Goal: Transaction & Acquisition: Purchase product/service

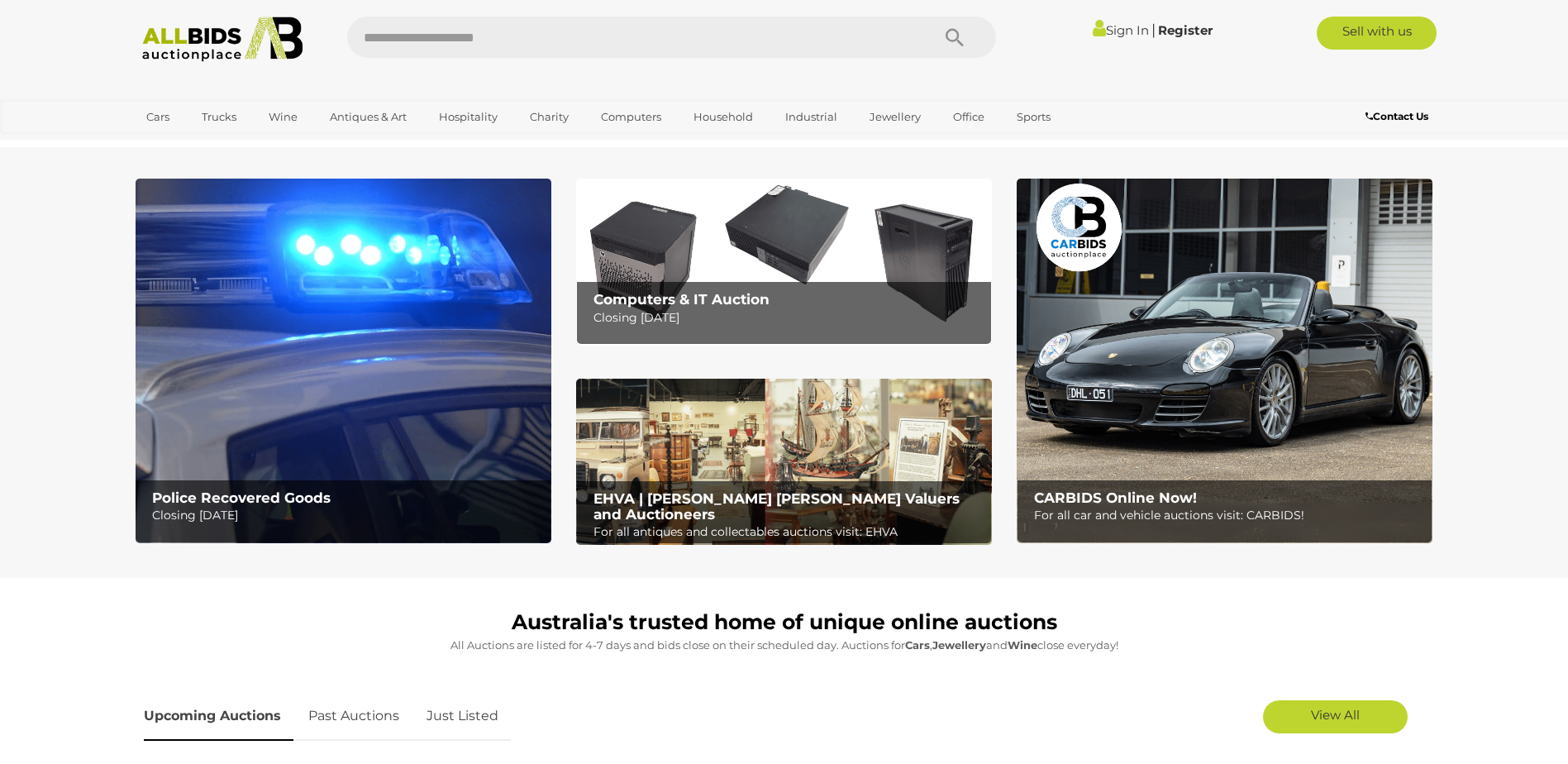
click at [1098, 37] on link "Sign In" at bounding box center [1120, 30] width 56 height 16
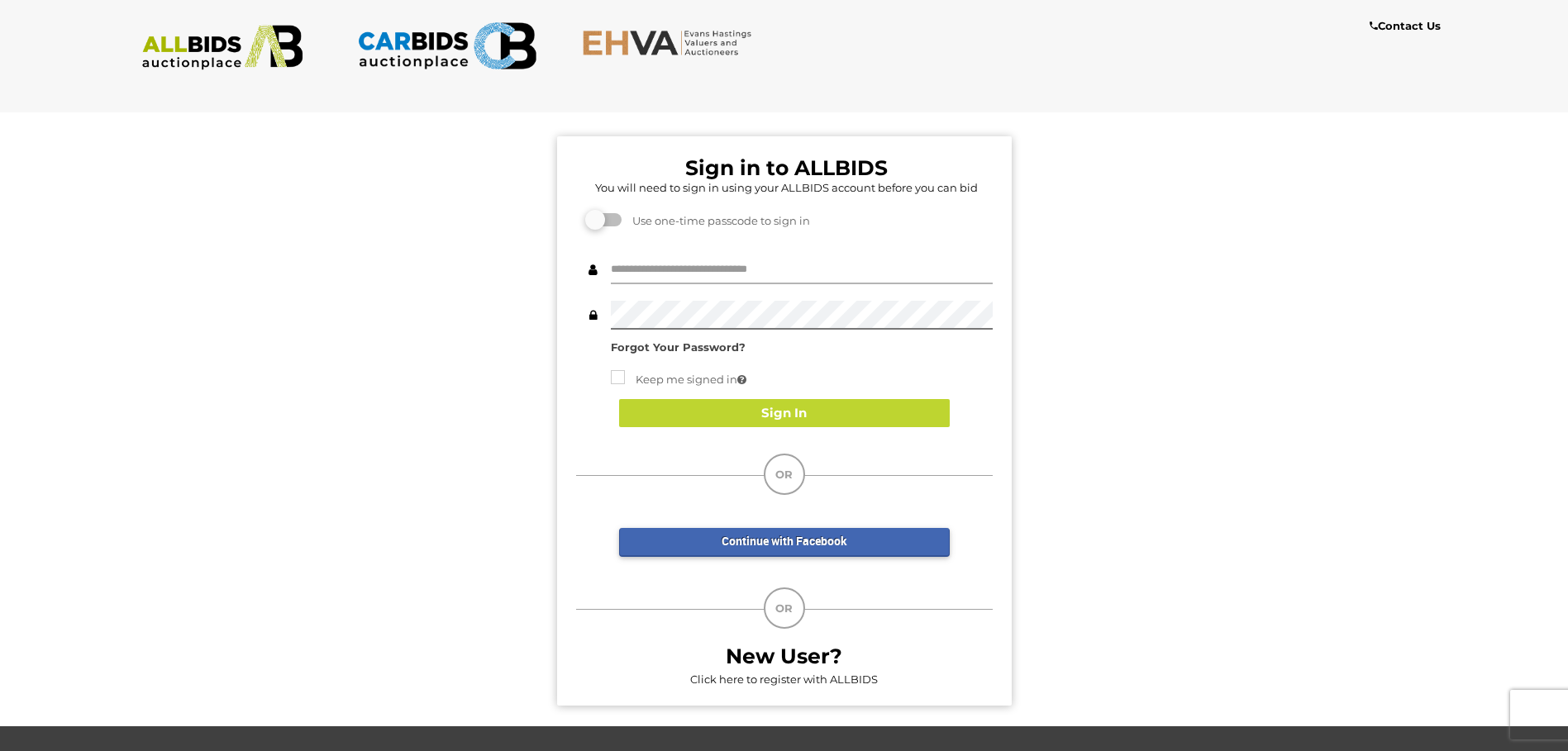
click at [778, 262] on input "text" at bounding box center [801, 269] width 382 height 29
type input "**********"
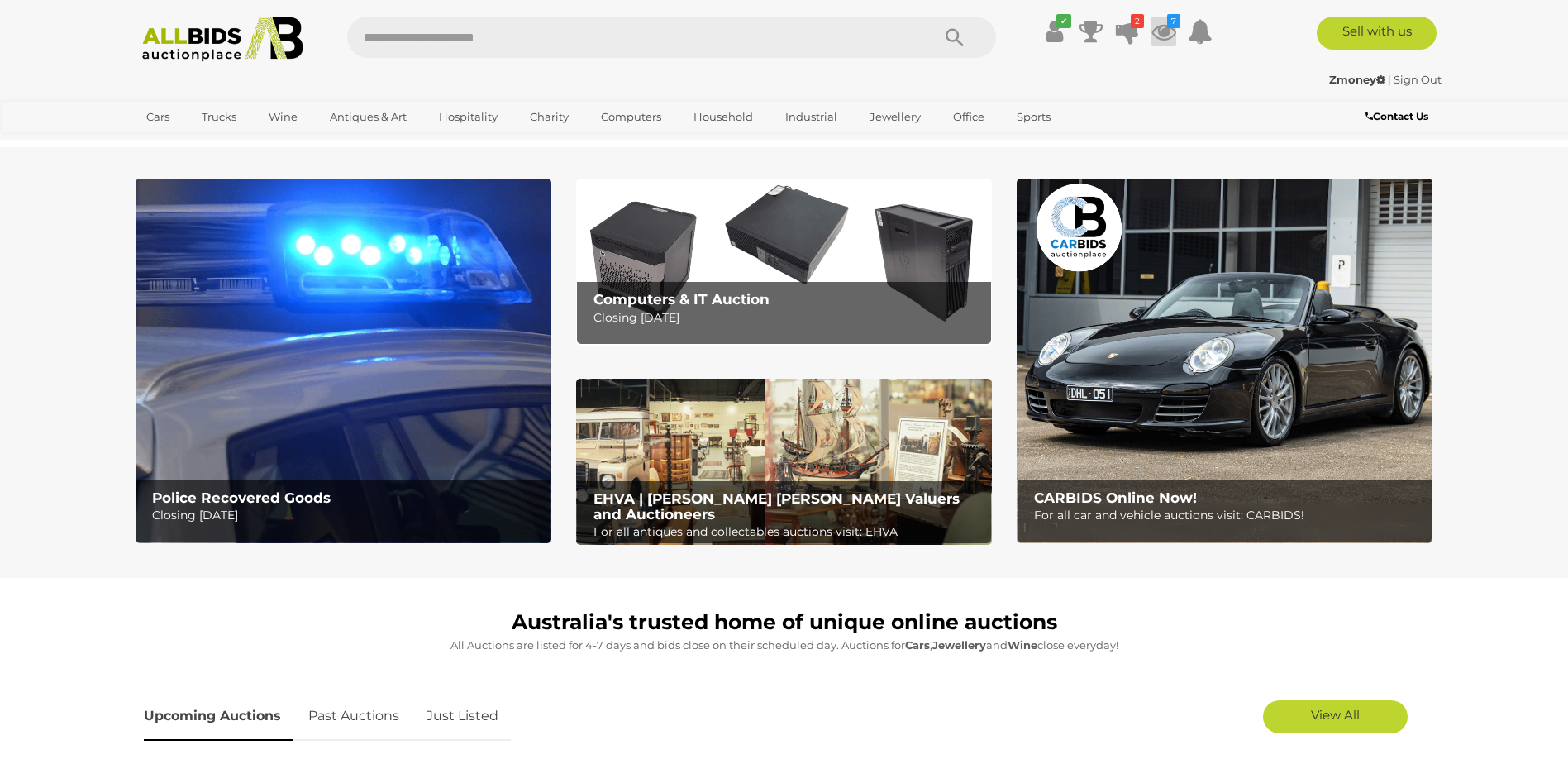
click at [1164, 41] on icon at bounding box center [1163, 31] width 25 height 30
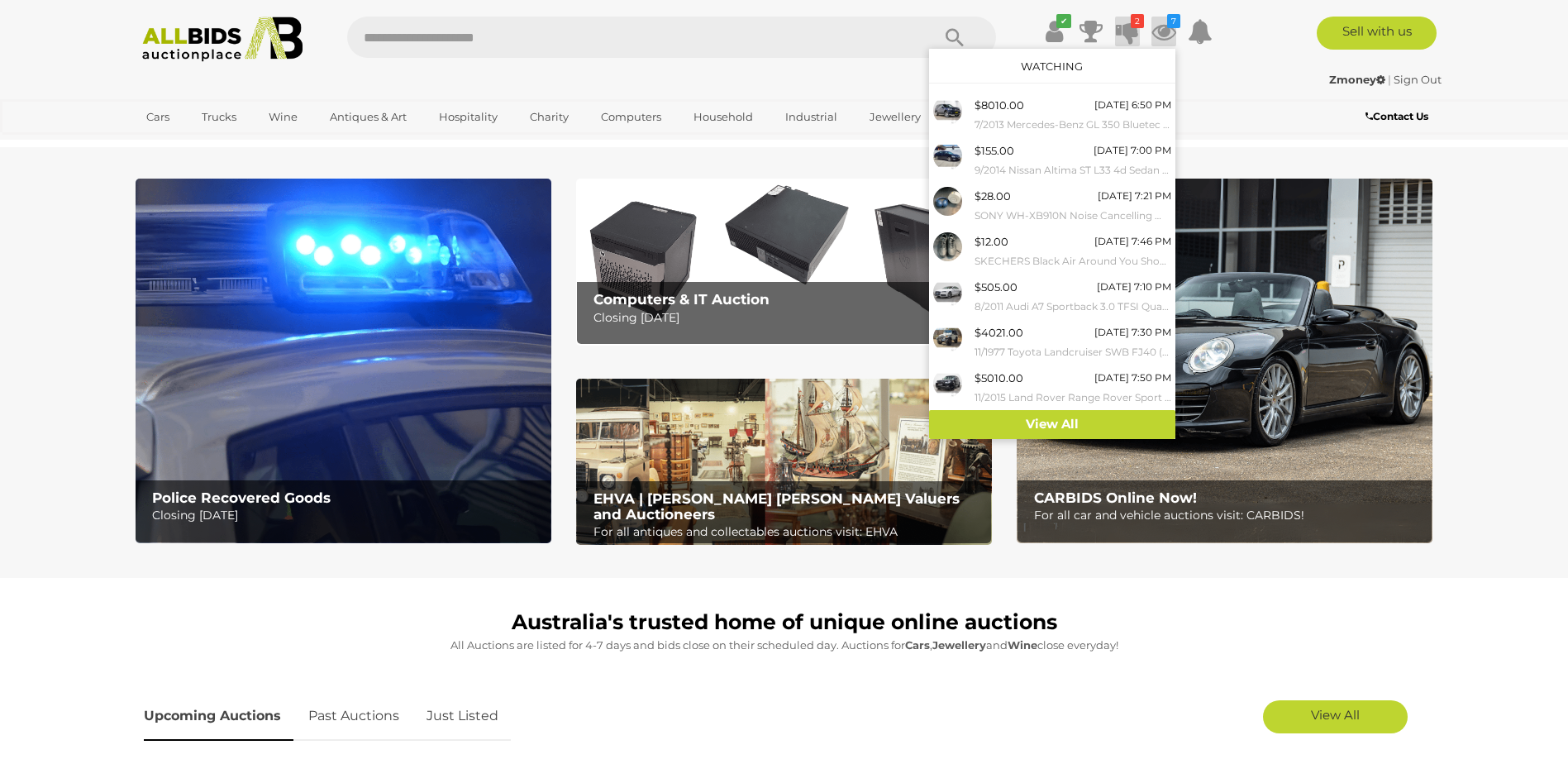
click at [1135, 34] on icon at bounding box center [1127, 31] width 23 height 30
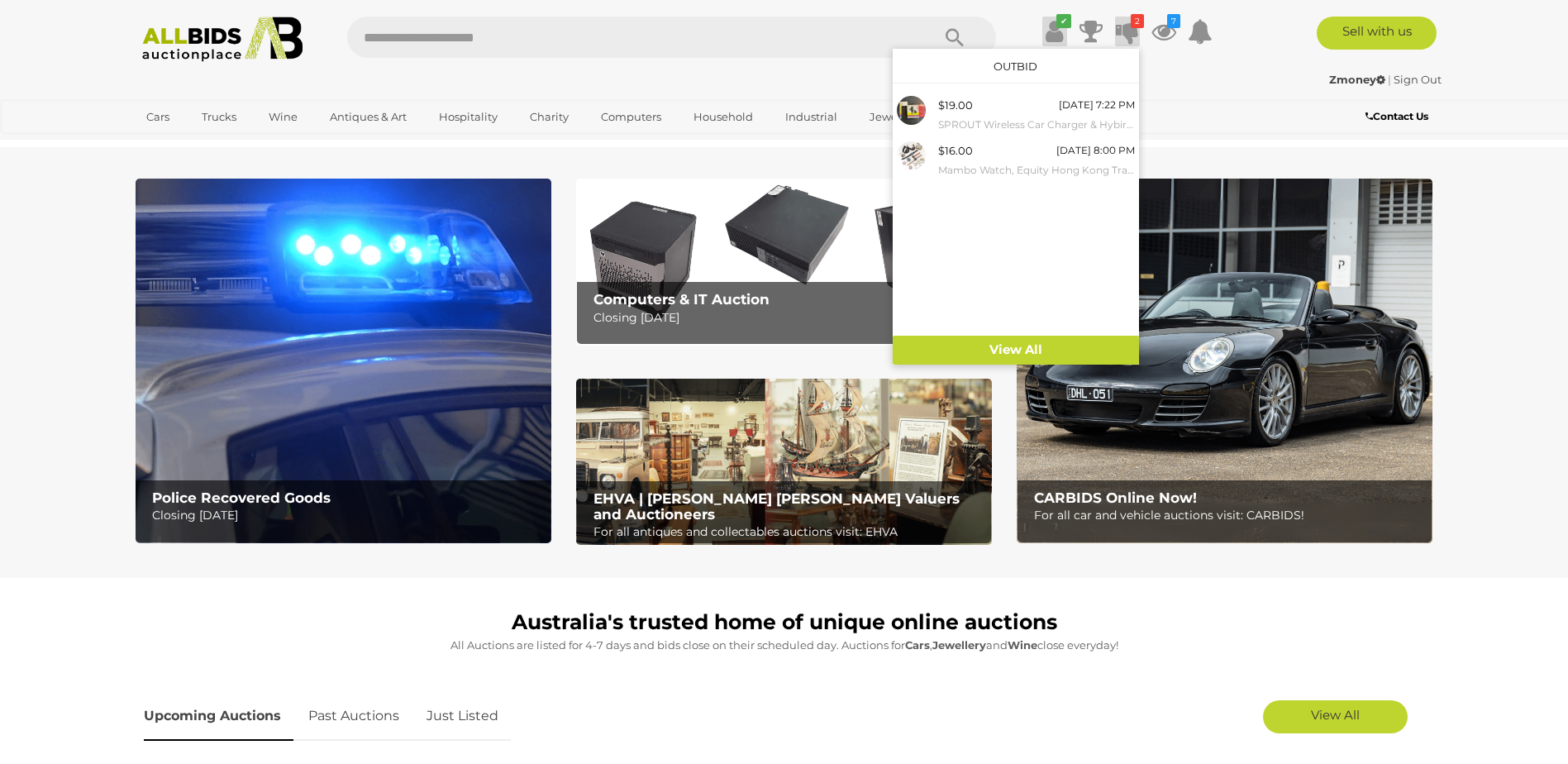
click at [1063, 37] on link "✔" at bounding box center [1054, 31] width 25 height 30
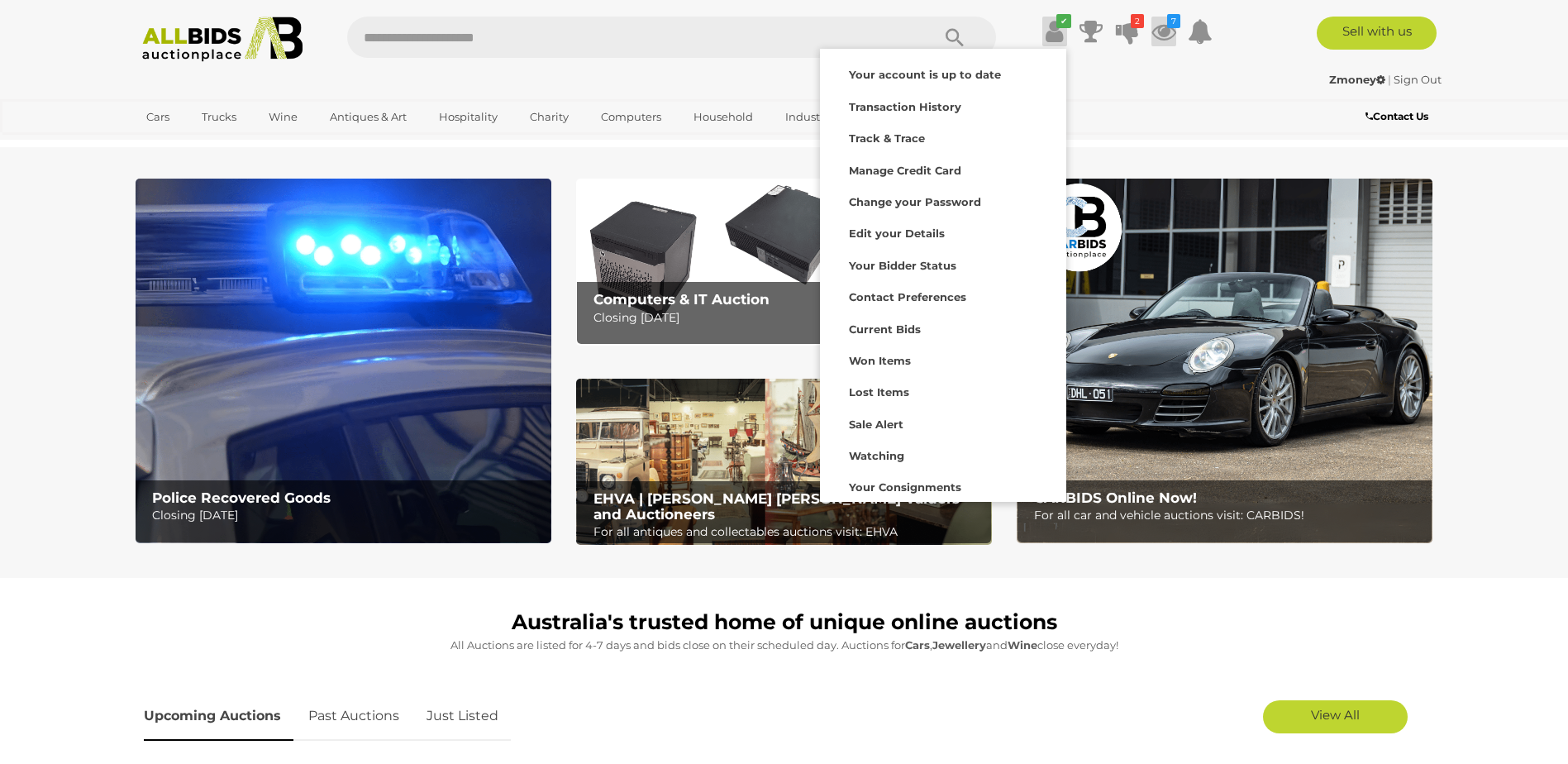
click at [1159, 35] on icon at bounding box center [1163, 31] width 25 height 30
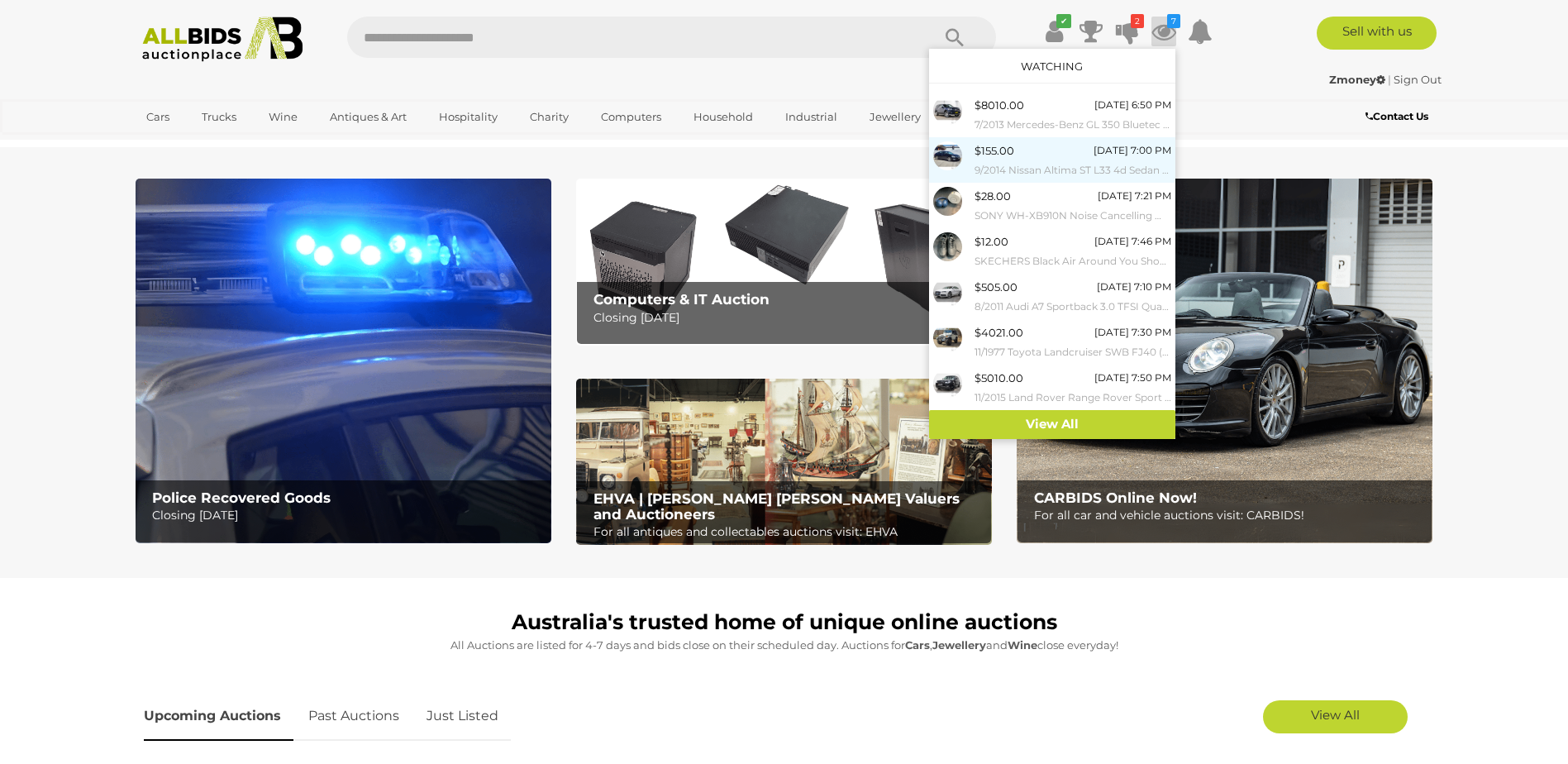
click at [1105, 163] on small "9/2014 Nissan Altima ST L33 4d Sedan Black 2.5L" at bounding box center [1073, 169] width 196 height 18
